Goal: Task Accomplishment & Management: Manage account settings

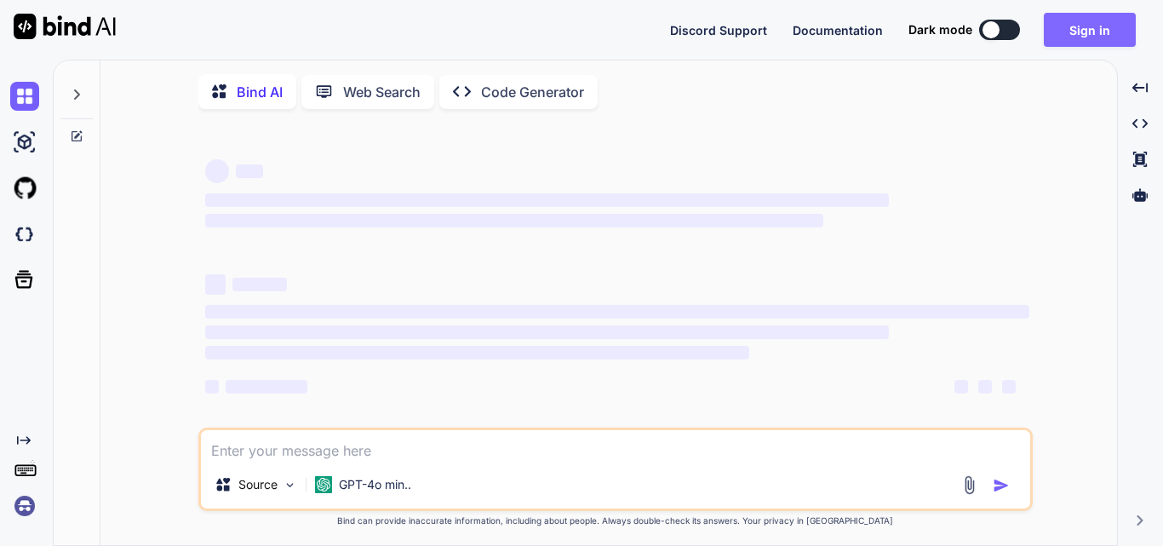
click at [1095, 37] on button "Sign in" at bounding box center [1090, 30] width 92 height 34
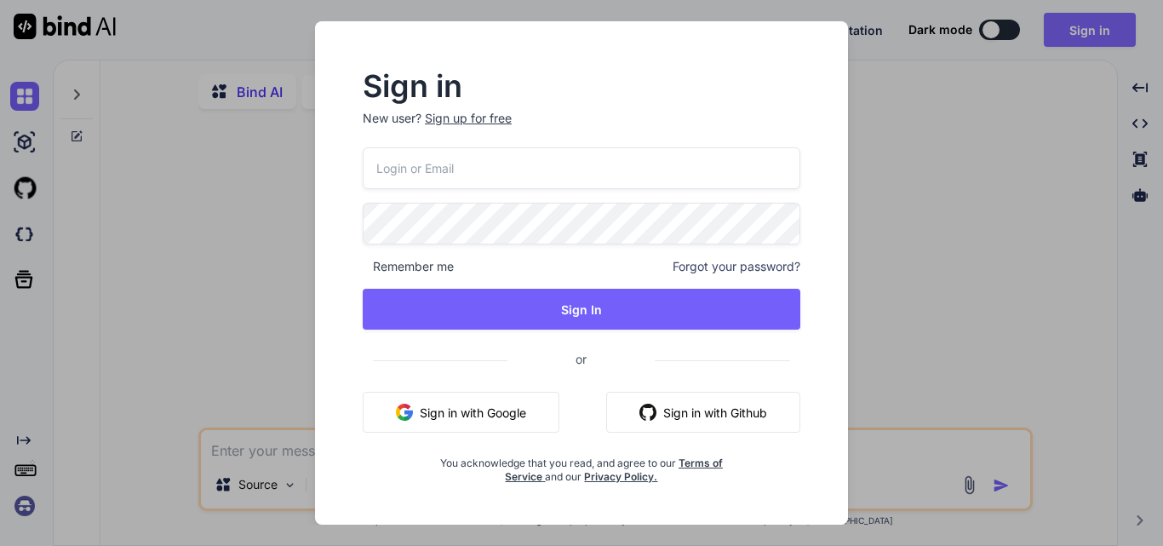
type textarea "x"
click at [494, 180] on input "email" at bounding box center [582, 168] width 438 height 42
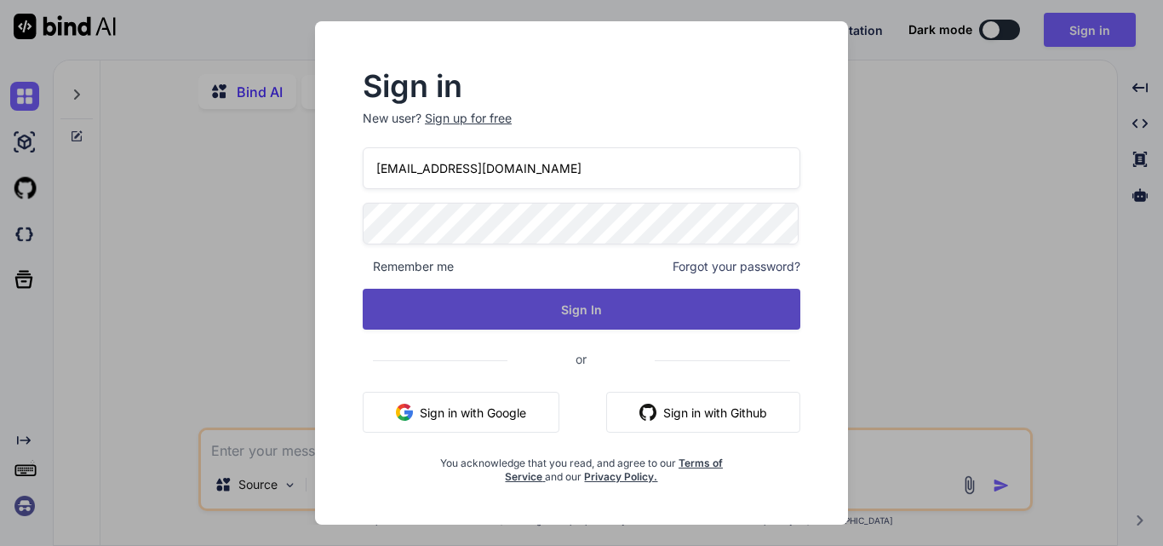
click at [581, 312] on button "Sign In" at bounding box center [582, 309] width 438 height 41
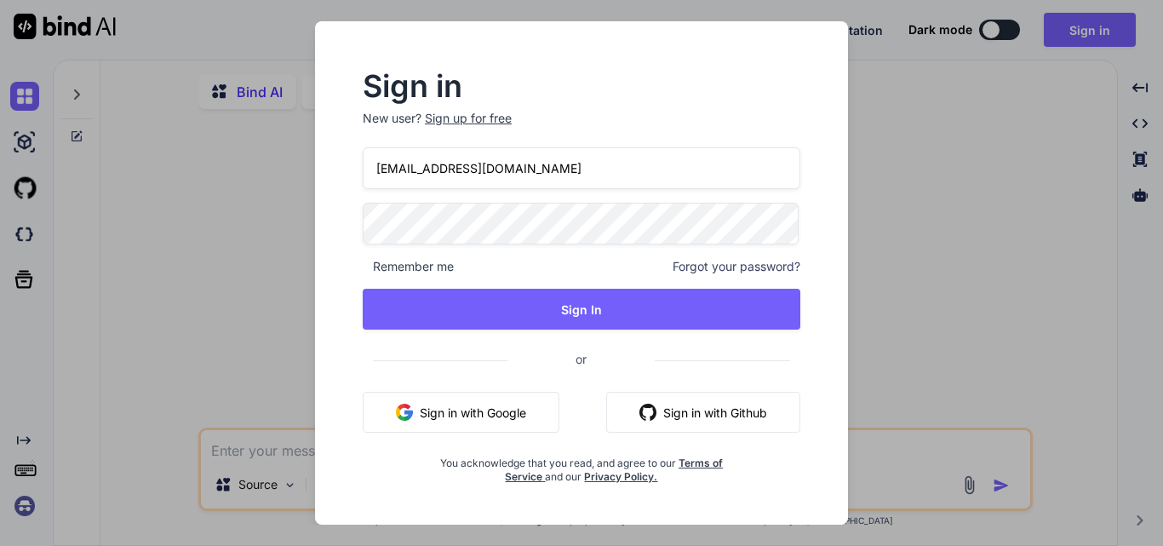
click at [375, 168] on input "[EMAIL_ADDRESS][DOMAIN_NAME]" at bounding box center [582, 168] width 438 height 42
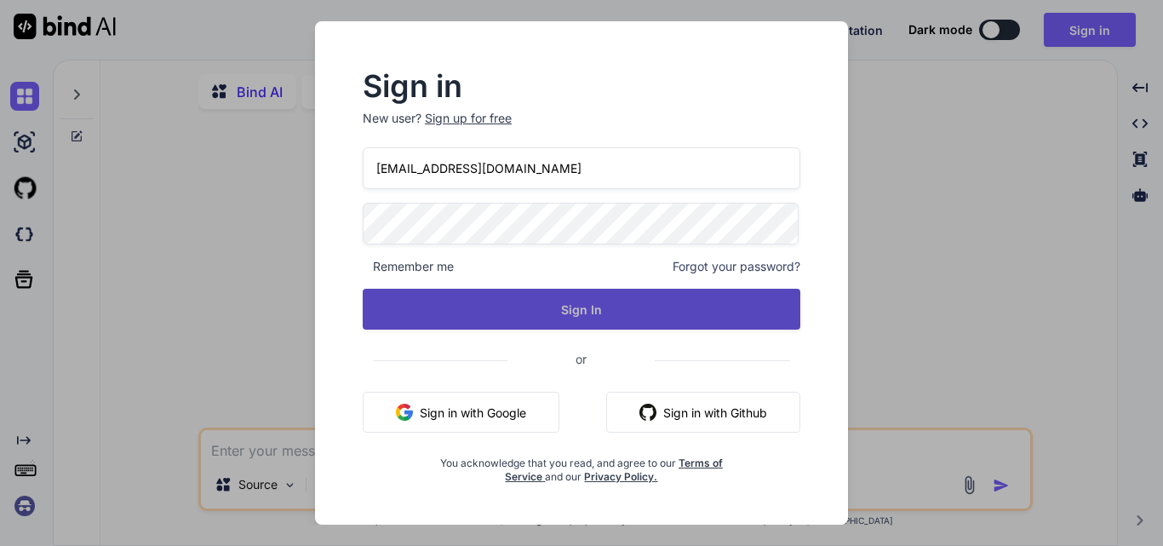
click at [560, 311] on button "Sign In" at bounding box center [582, 309] width 438 height 41
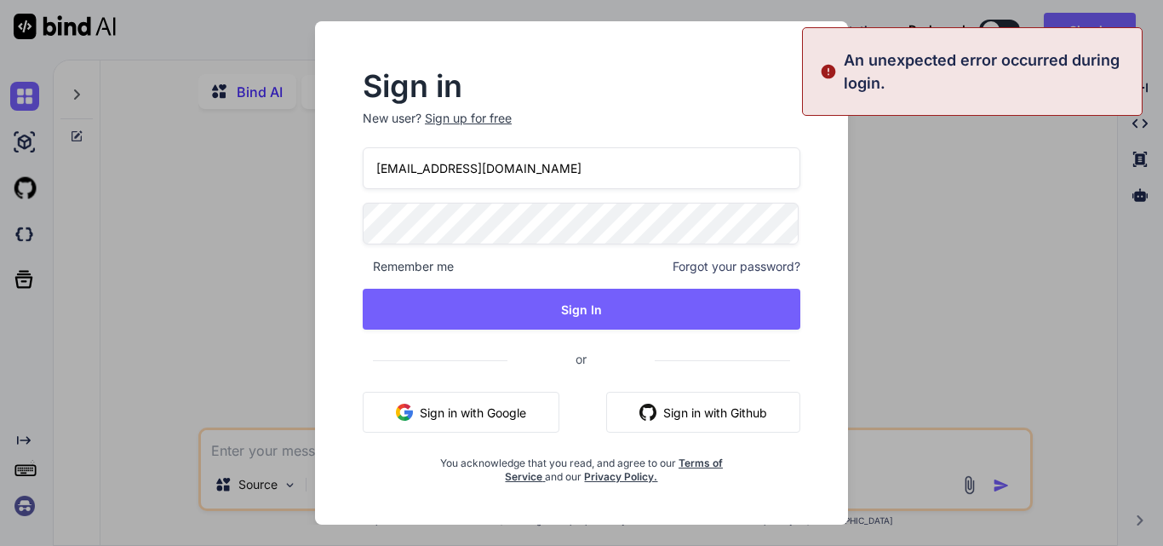
click at [388, 169] on input "[EMAIL_ADDRESS][DOMAIN_NAME]" at bounding box center [582, 168] width 438 height 42
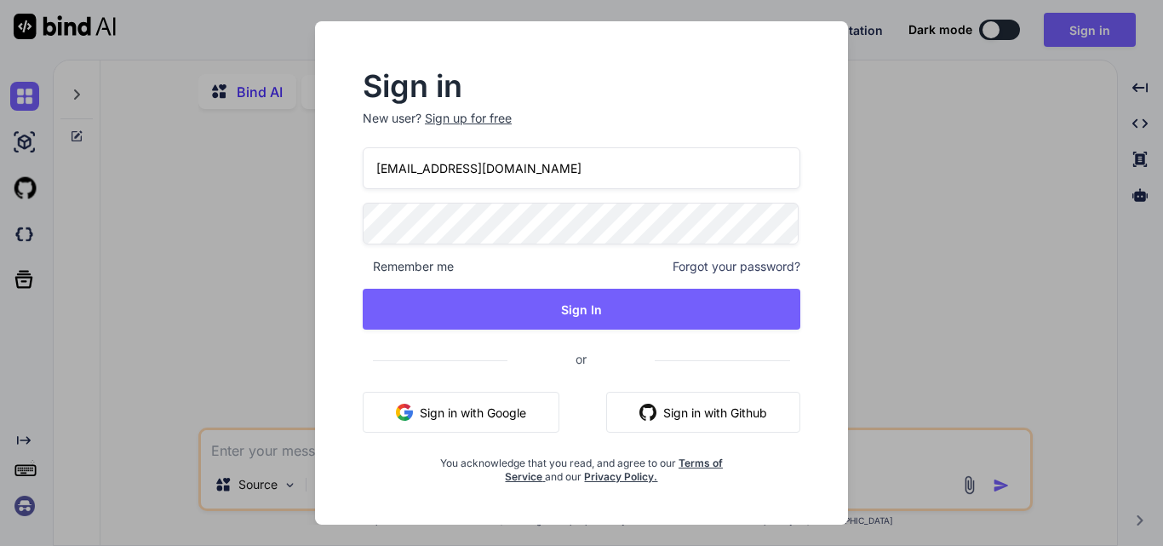
type input "[EMAIL_ADDRESS][DOMAIN_NAME]"
click at [673, 416] on button "Sign in with Github" at bounding box center [703, 412] width 194 height 41
click at [343, 243] on div "Sign in New user? Sign up for free [EMAIL_ADDRESS][DOMAIN_NAME] Remember me For…" at bounding box center [581, 277] width 492 height 411
drag, startPoint x: 593, startPoint y: 169, endPoint x: 357, endPoint y: 167, distance: 236.7
click at [357, 167] on div "Sign in New user? Sign up for free [EMAIL_ADDRESS][DOMAIN_NAME] Remember me For…" at bounding box center [581, 277] width 492 height 411
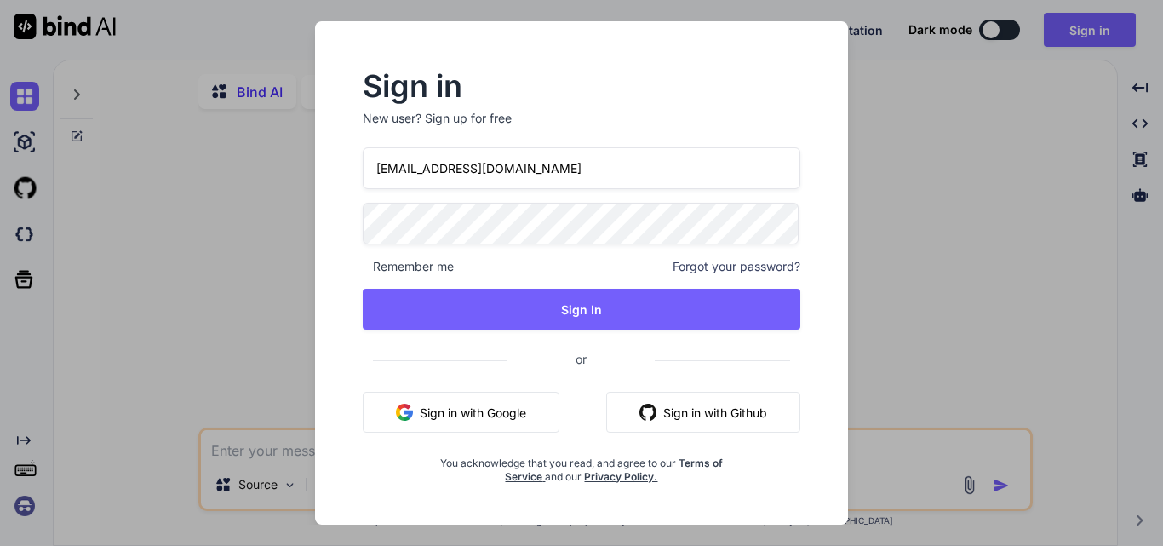
click at [669, 413] on button "Sign in with Github" at bounding box center [703, 412] width 194 height 41
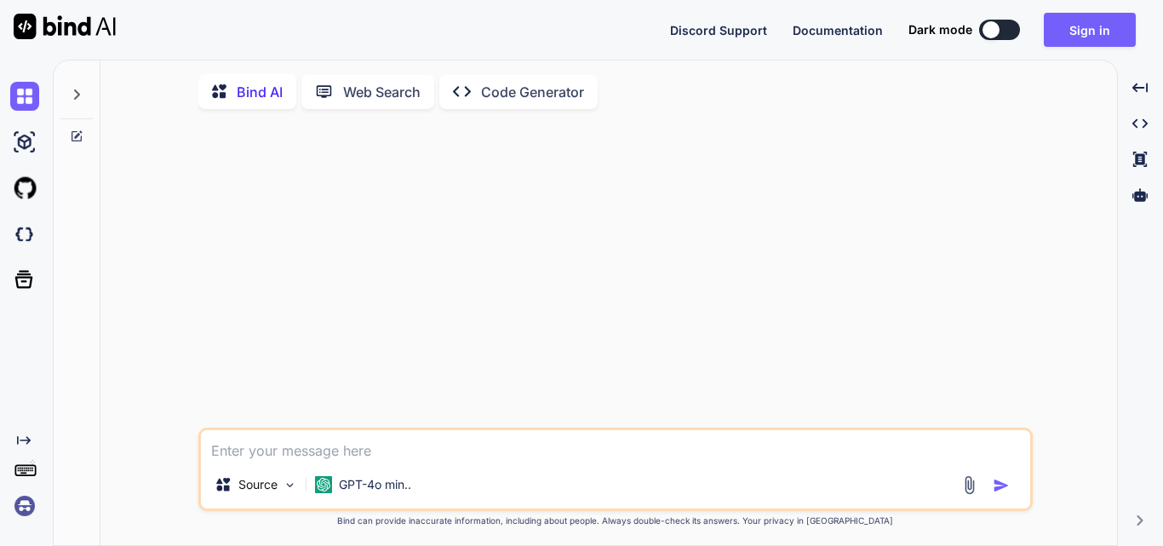
click at [637, 229] on div at bounding box center [617, 275] width 831 height 305
click at [1094, 30] on button "Sign in" at bounding box center [1090, 30] width 92 height 34
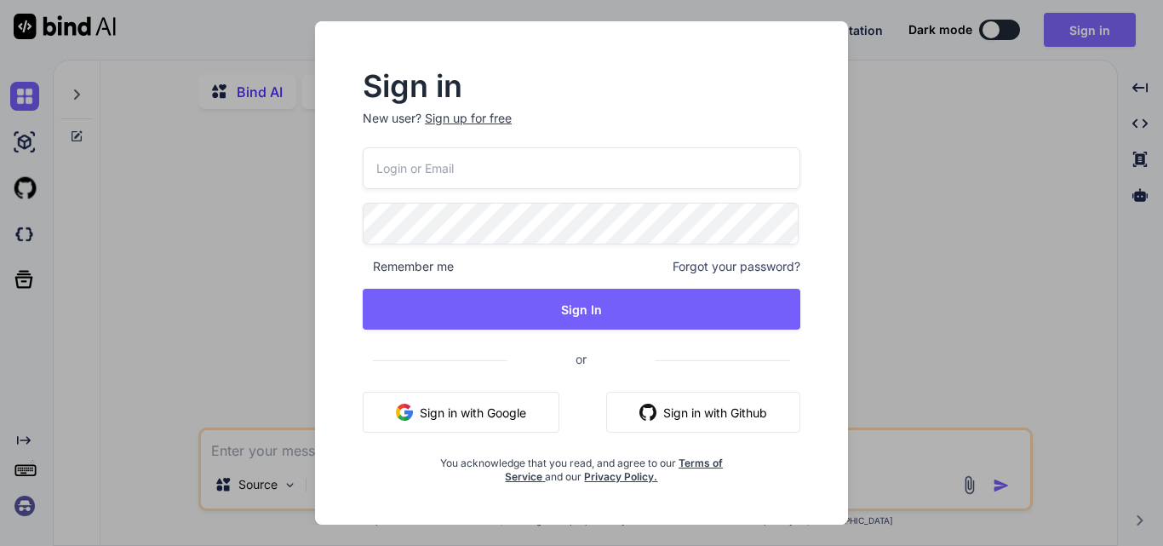
type input "[EMAIL_ADDRESS][DOMAIN_NAME]"
click at [679, 413] on button "Sign in with Github" at bounding box center [703, 412] width 194 height 41
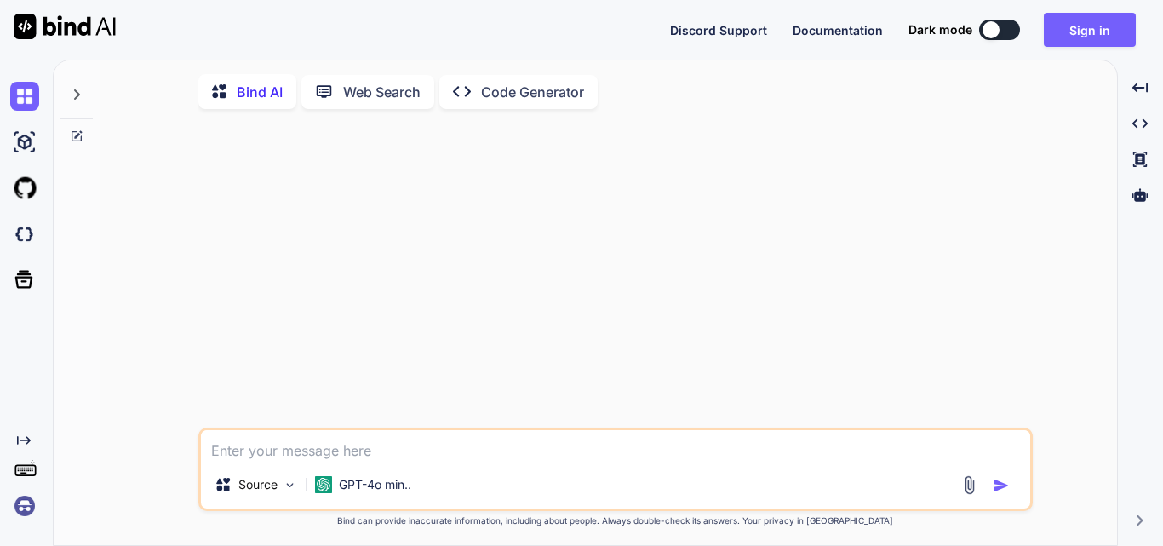
click at [936, 175] on div at bounding box center [617, 275] width 831 height 305
click at [1054, 31] on button "Sign in" at bounding box center [1090, 30] width 92 height 34
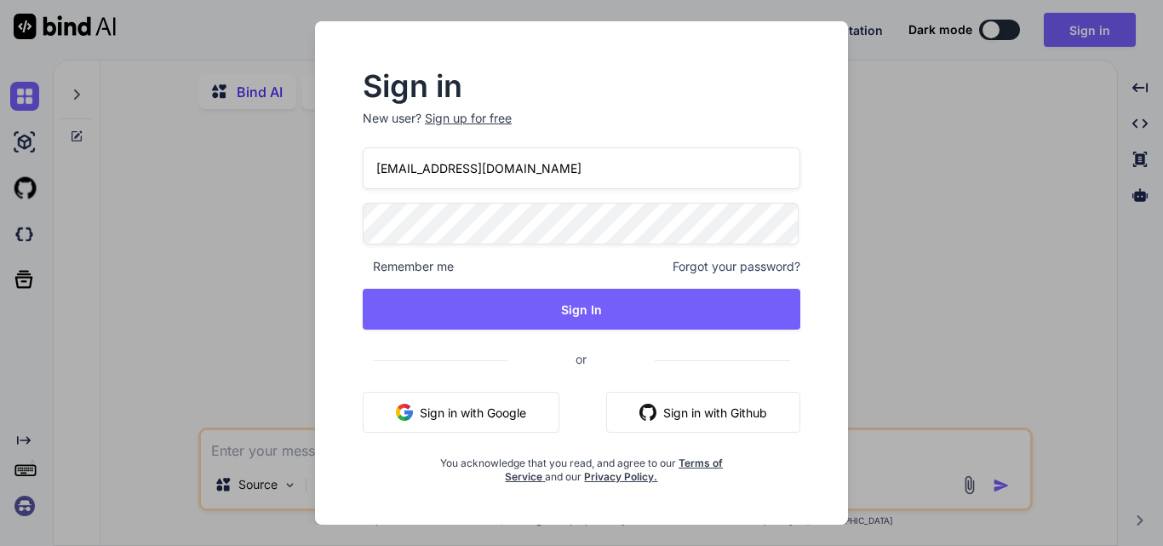
drag, startPoint x: 373, startPoint y: 170, endPoint x: 606, endPoint y: 163, distance: 233.4
click at [606, 163] on input "[EMAIL_ADDRESS][DOMAIN_NAME]" at bounding box center [582, 168] width 438 height 42
click at [727, 415] on button "Sign in with Github" at bounding box center [703, 412] width 194 height 41
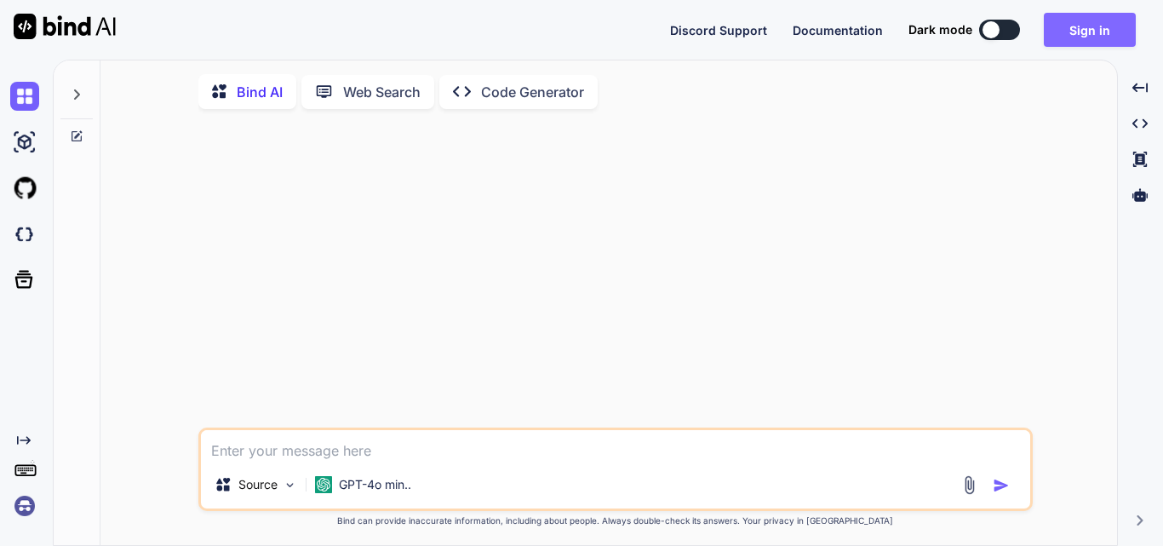
click at [1091, 31] on button "Sign in" at bounding box center [1090, 30] width 92 height 34
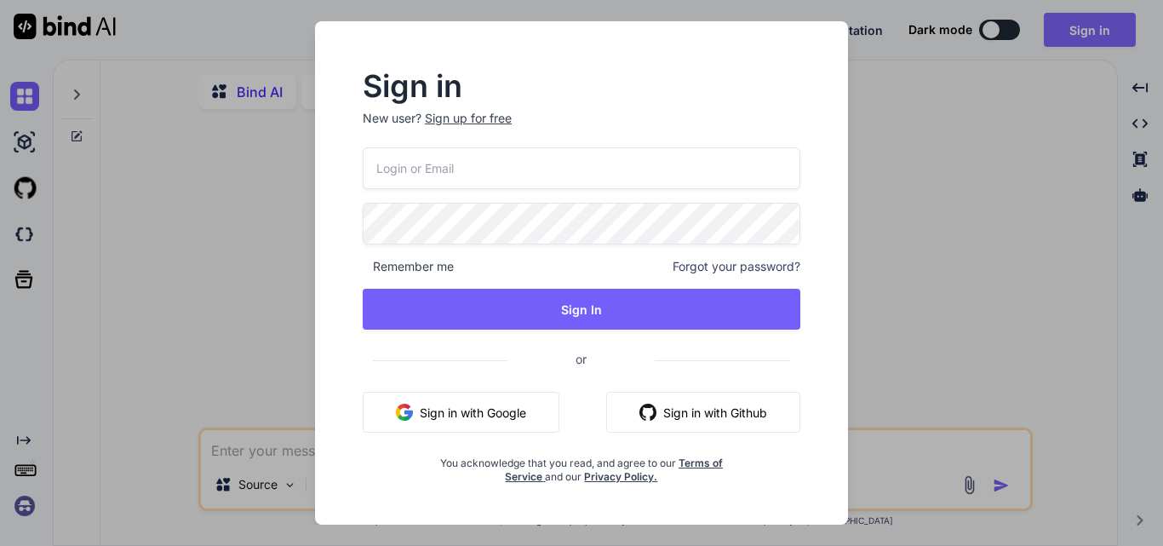
type input "[EMAIL_ADDRESS][DOMAIN_NAME]"
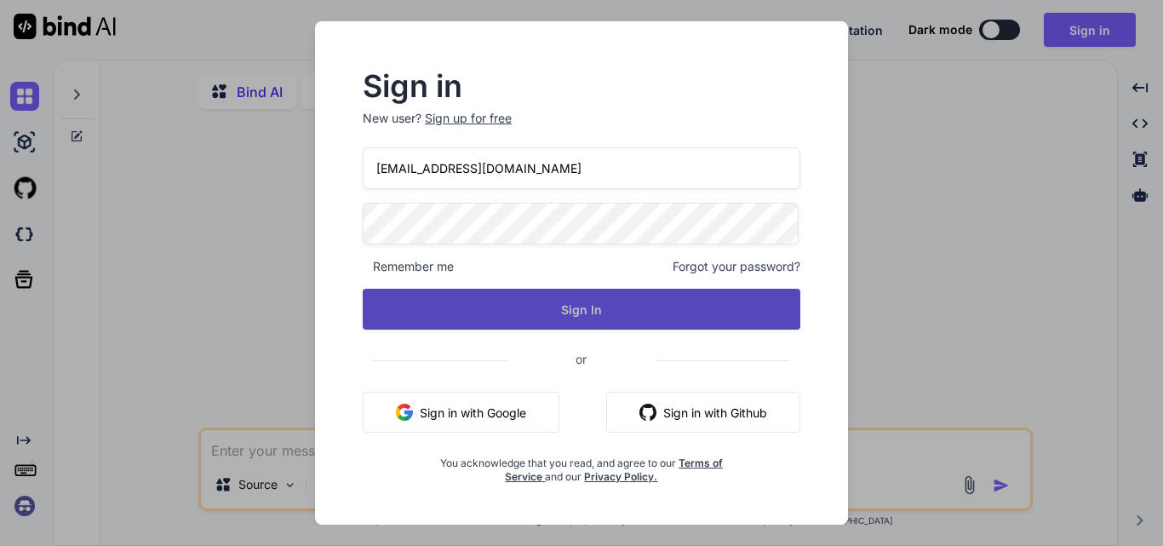
click at [641, 312] on button "Sign In" at bounding box center [582, 309] width 438 height 41
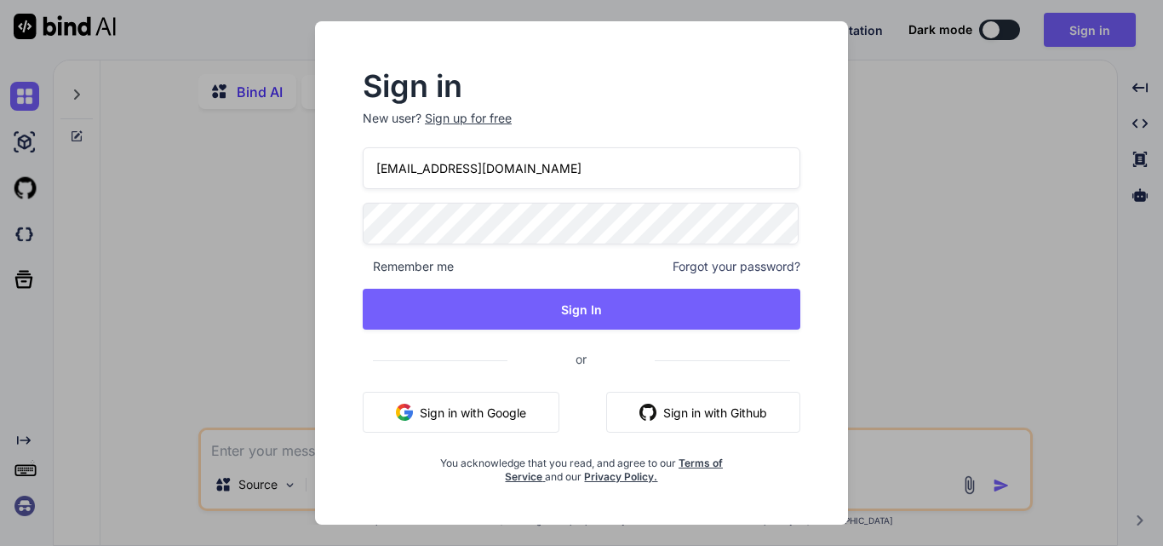
click at [730, 409] on button "Sign in with Github" at bounding box center [703, 412] width 194 height 41
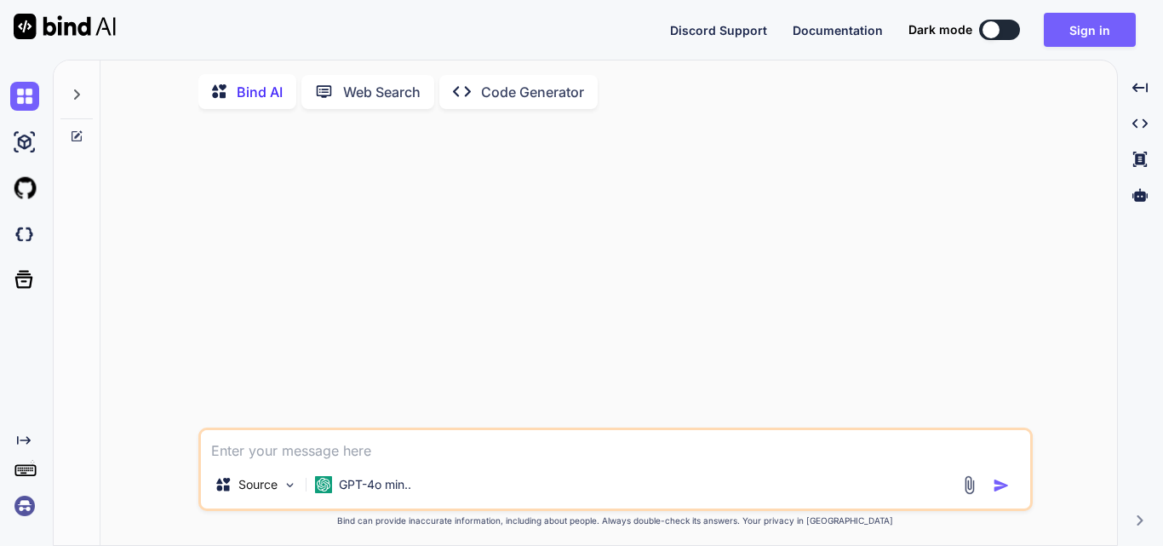
click at [536, 168] on div at bounding box center [617, 275] width 831 height 305
drag, startPoint x: 986, startPoint y: 28, endPoint x: 1009, endPoint y: 25, distance: 23.2
click at [1009, 25] on button at bounding box center [999, 30] width 41 height 20
